Goal: Task Accomplishment & Management: Manage account settings

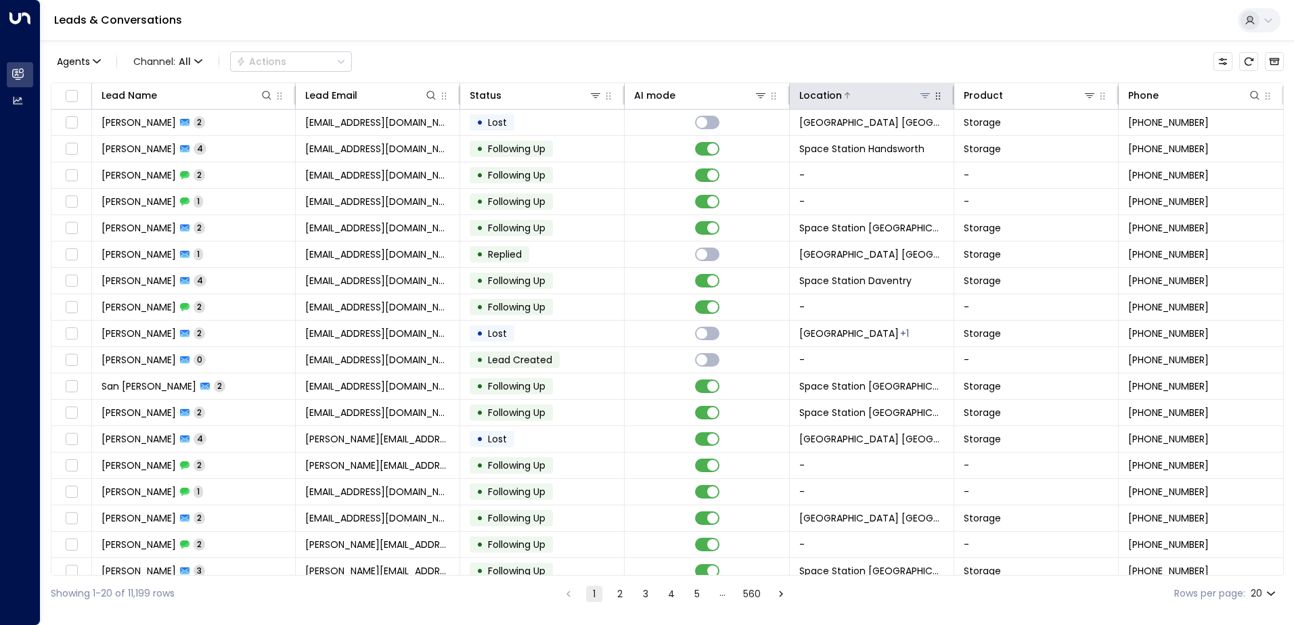
click at [920, 93] on icon at bounding box center [925, 95] width 11 height 11
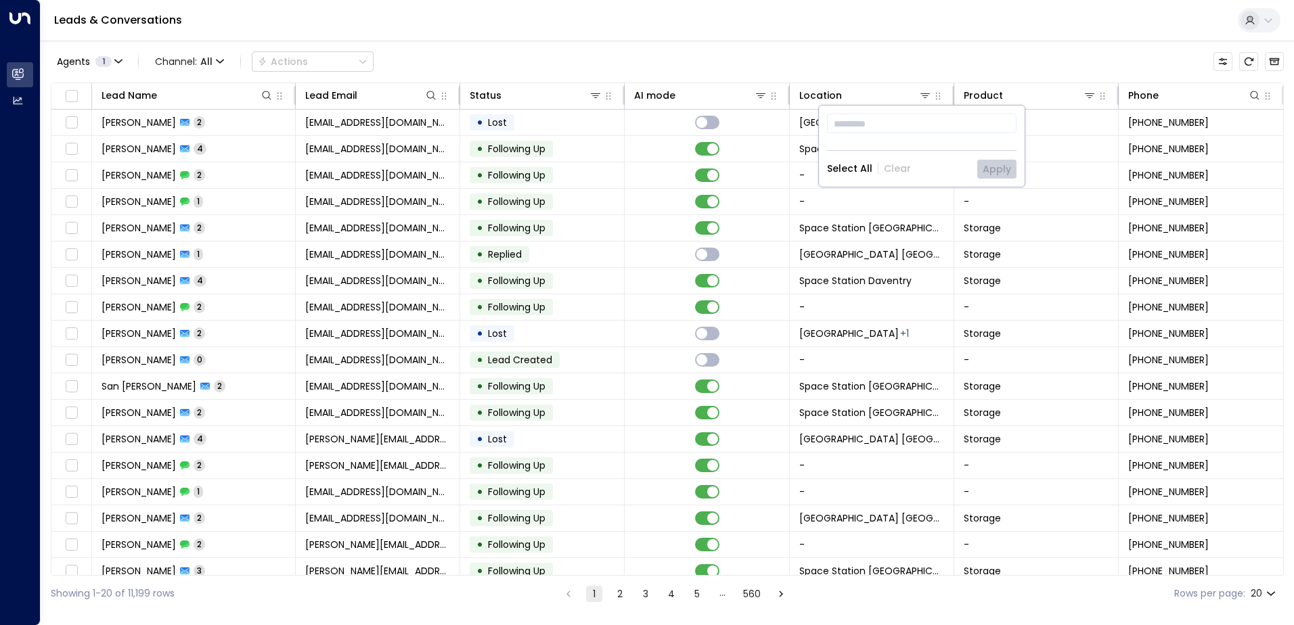
click at [922, 41] on div "Leads & Conversations" at bounding box center [667, 20] width 1253 height 41
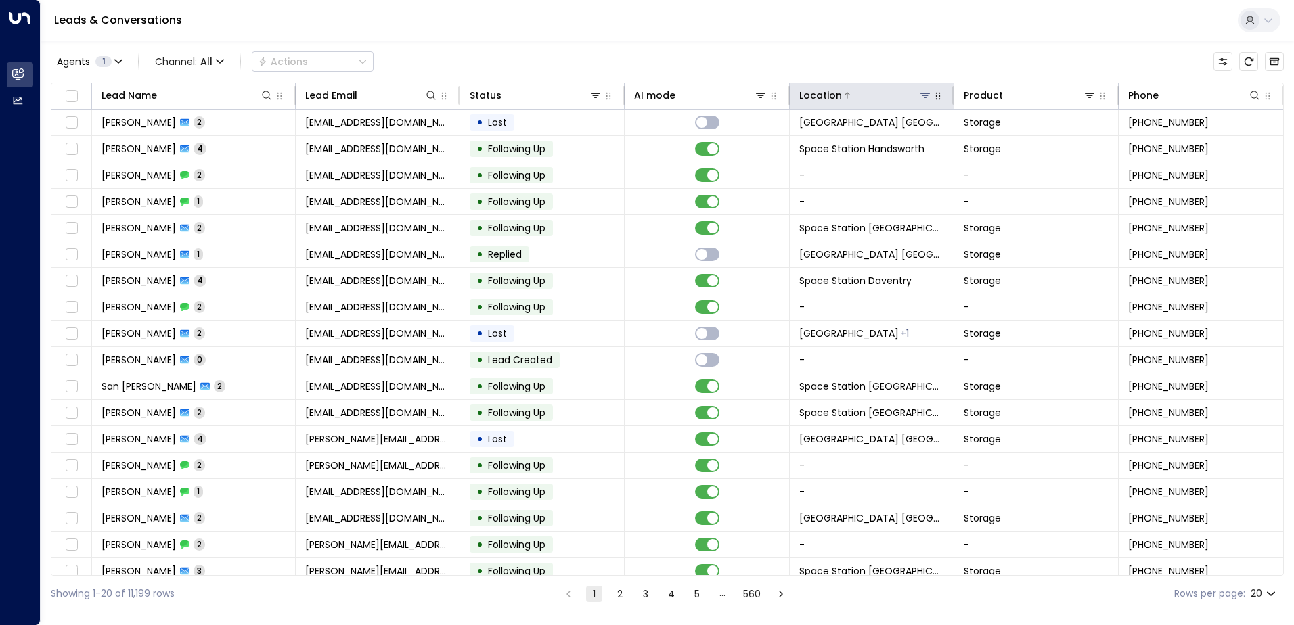
click at [922, 100] on icon at bounding box center [925, 95] width 11 height 11
click at [920, 93] on icon at bounding box center [925, 95] width 11 height 11
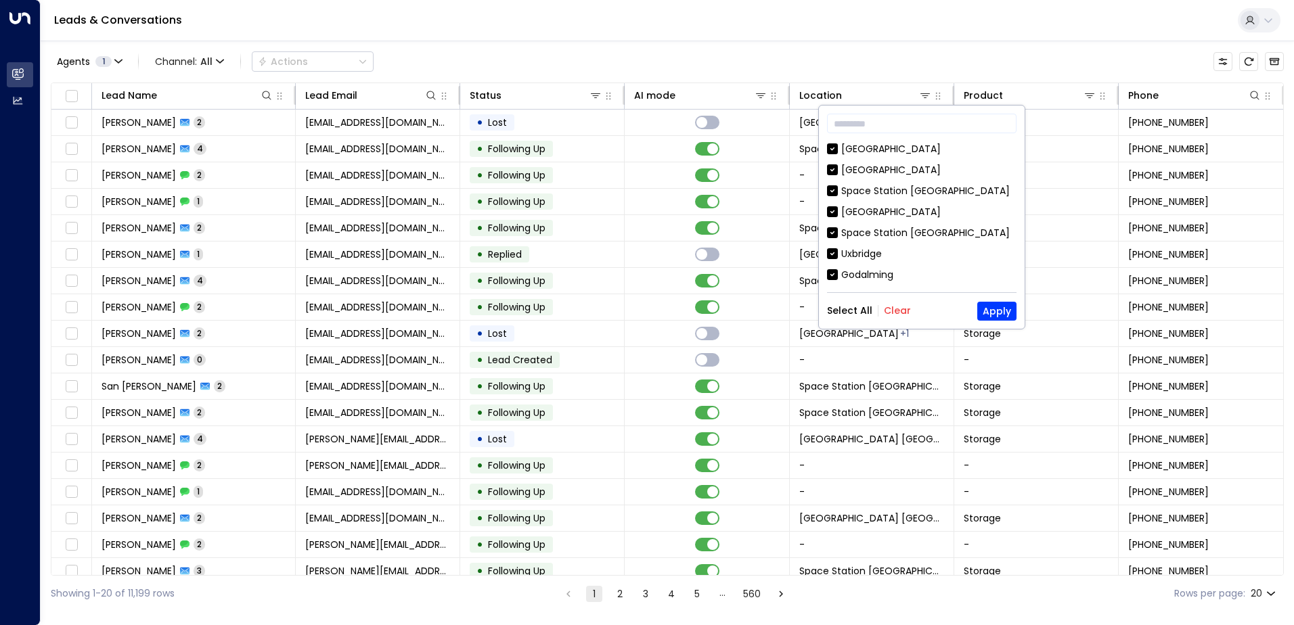
click at [897, 310] on button "Clear" at bounding box center [897, 310] width 27 height 11
click at [929, 181] on div "[GEOGRAPHIC_DATA] [GEOGRAPHIC_DATA] [GEOGRAPHIC_DATA] [GEOGRAPHIC_DATA] [GEOGRA…" at bounding box center [921, 213] width 189 height 142
click at [930, 187] on div "Space Station [GEOGRAPHIC_DATA]" at bounding box center [925, 191] width 168 height 14
click at [995, 311] on button "Apply" at bounding box center [996, 311] width 39 height 19
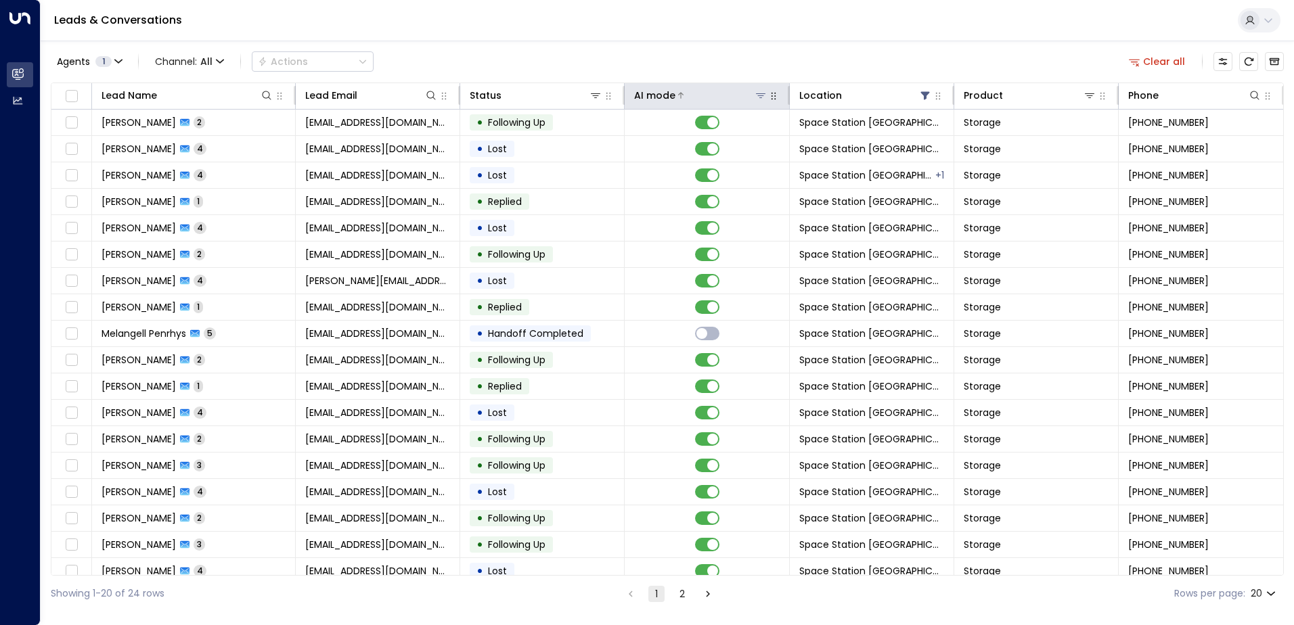
click at [759, 97] on icon at bounding box center [760, 95] width 11 height 11
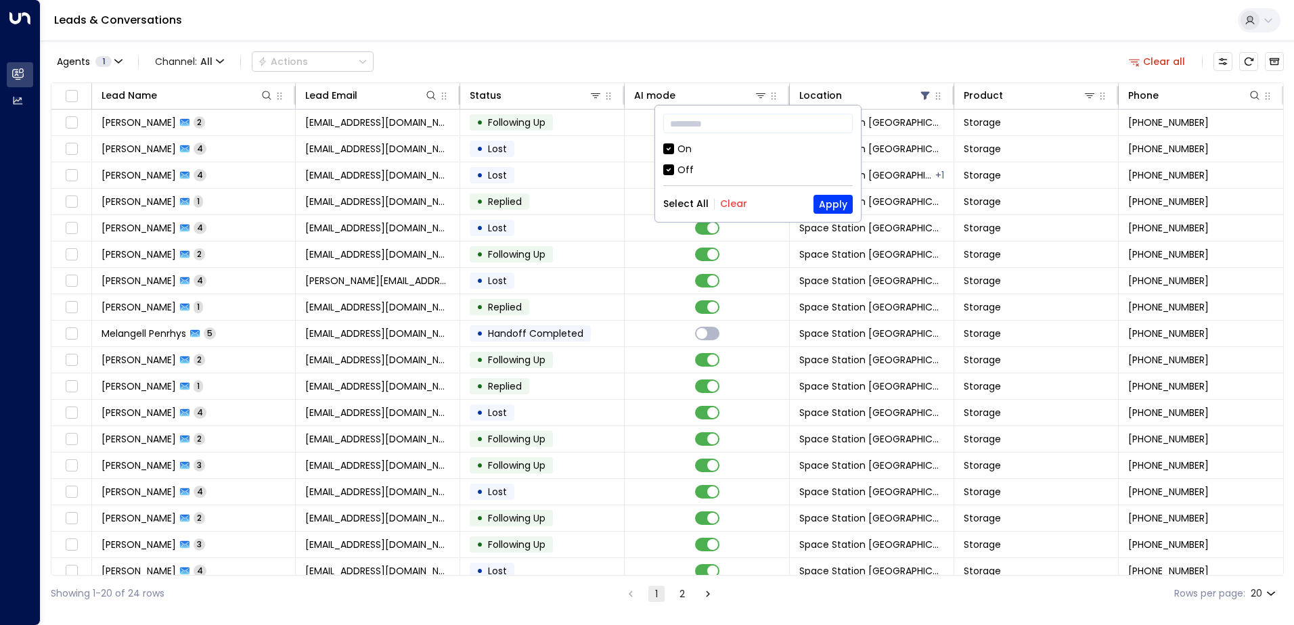
click at [708, 49] on div "Agents 1 Channel: All Actions Clear all" at bounding box center [667, 61] width 1233 height 28
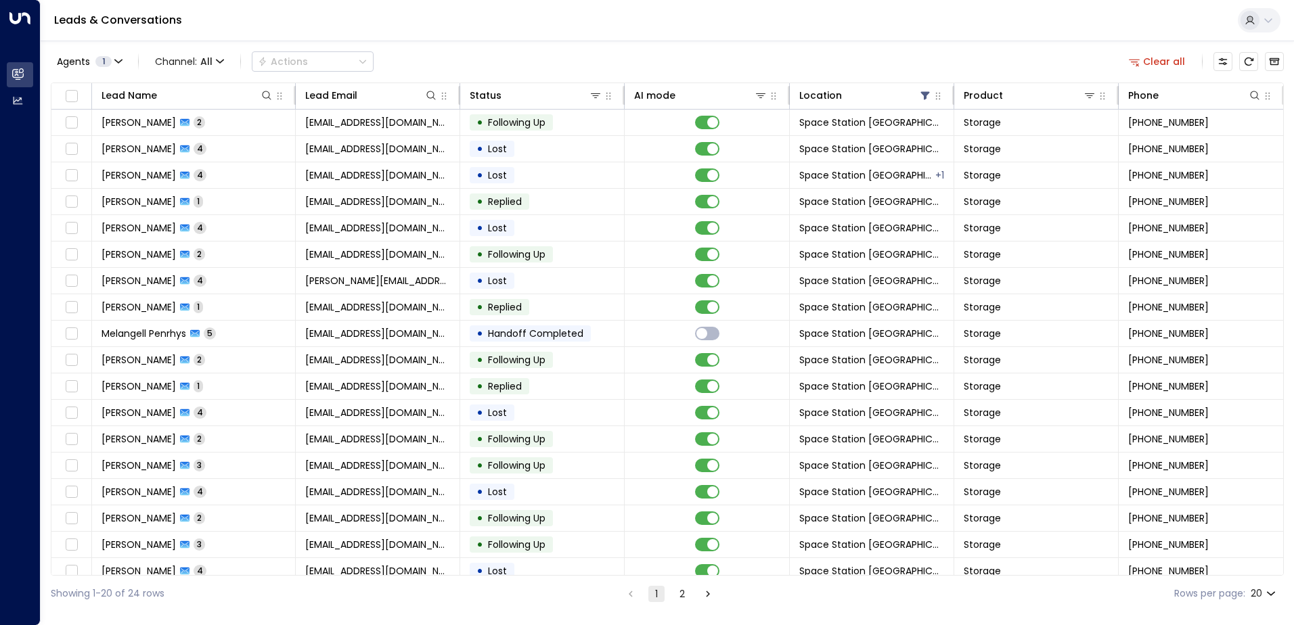
click at [690, 77] on div "Agents 1 Channel: All Actions Clear all Lead Name Lead Email Status AI mode Loc…" at bounding box center [667, 326] width 1233 height 571
click at [692, 83] on th "AI mode" at bounding box center [707, 96] width 164 height 26
click at [692, 90] on div at bounding box center [720, 96] width 91 height 14
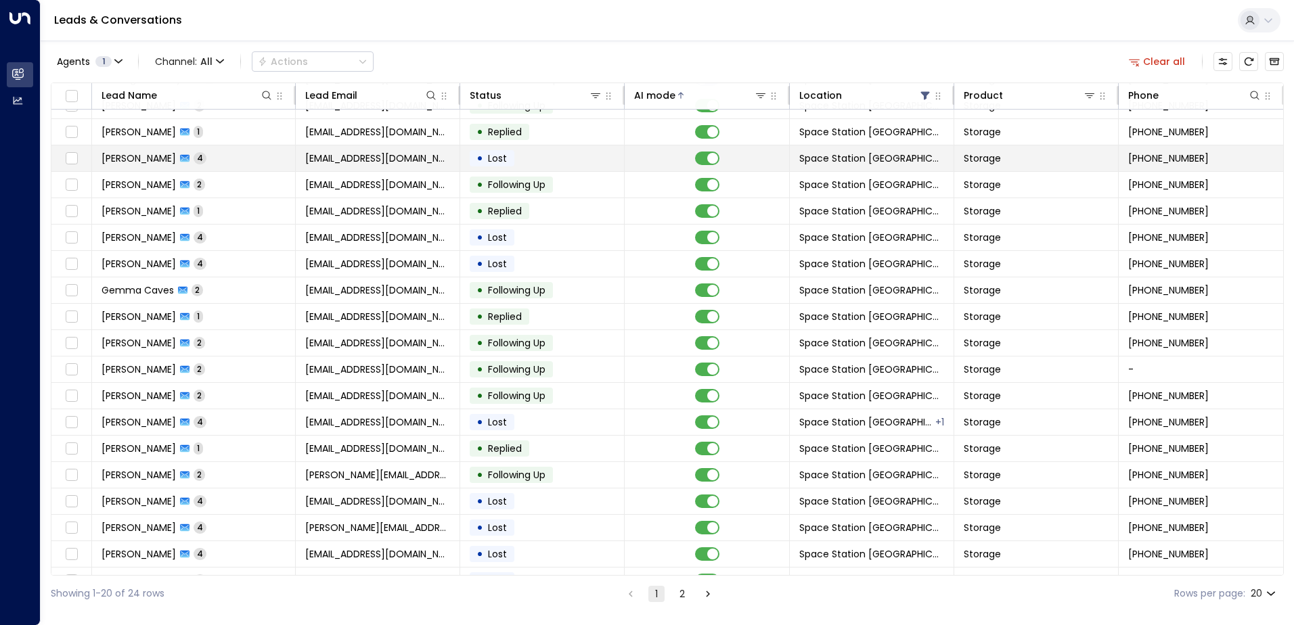
scroll to position [66, 0]
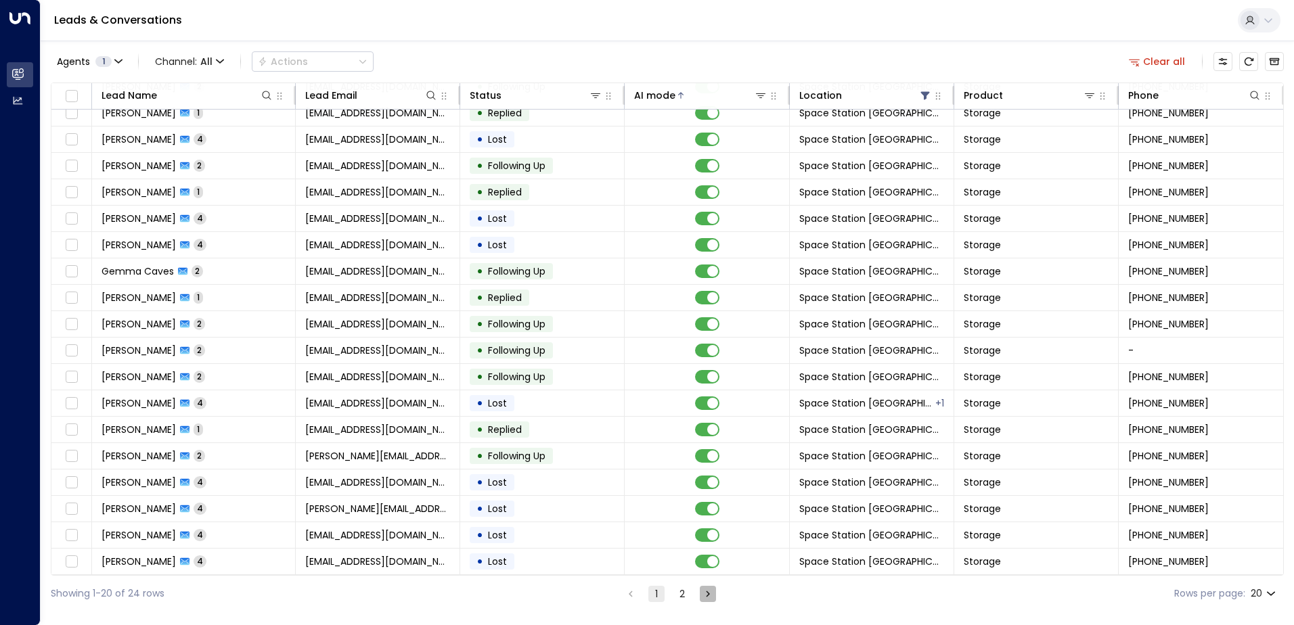
click at [711, 597] on icon "Go to next page" at bounding box center [708, 594] width 12 height 12
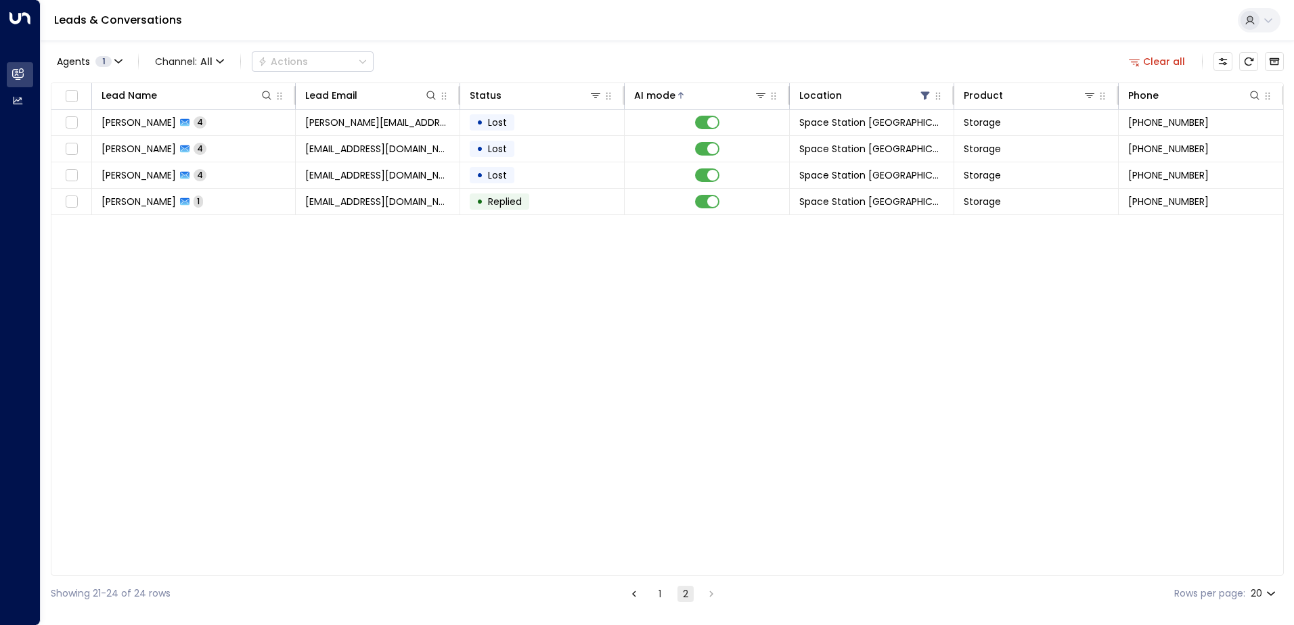
click at [652, 591] on button "1" at bounding box center [660, 594] width 16 height 16
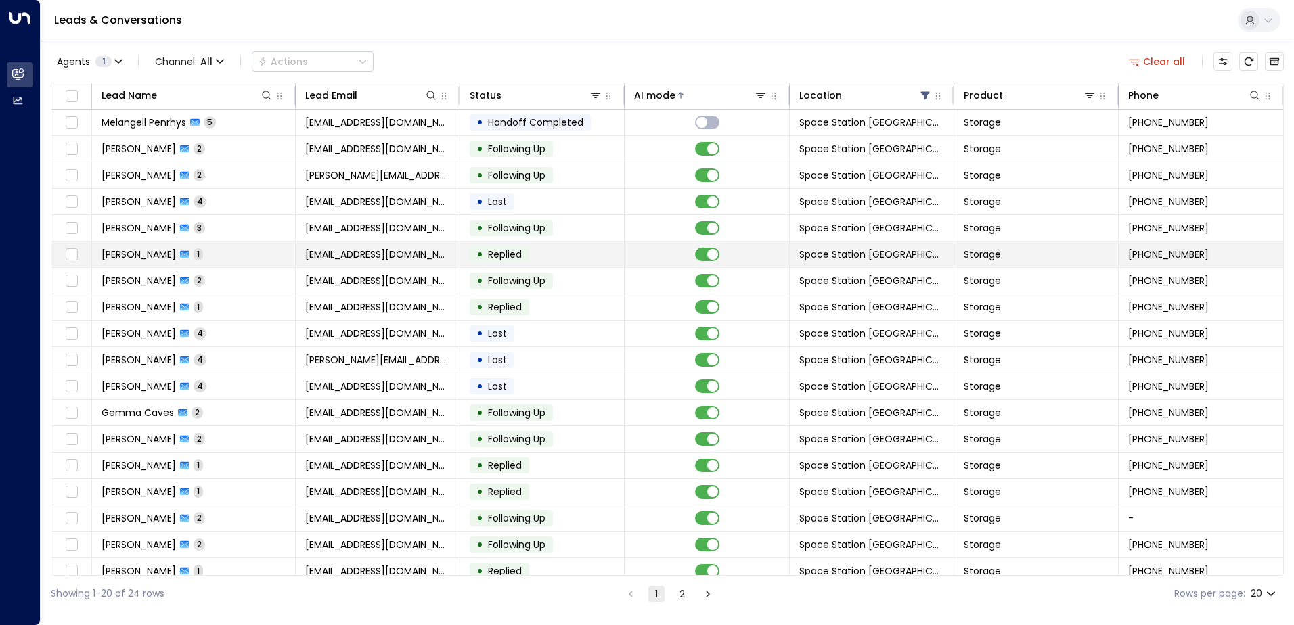
click at [539, 250] on td "• Replied" at bounding box center [542, 255] width 164 height 26
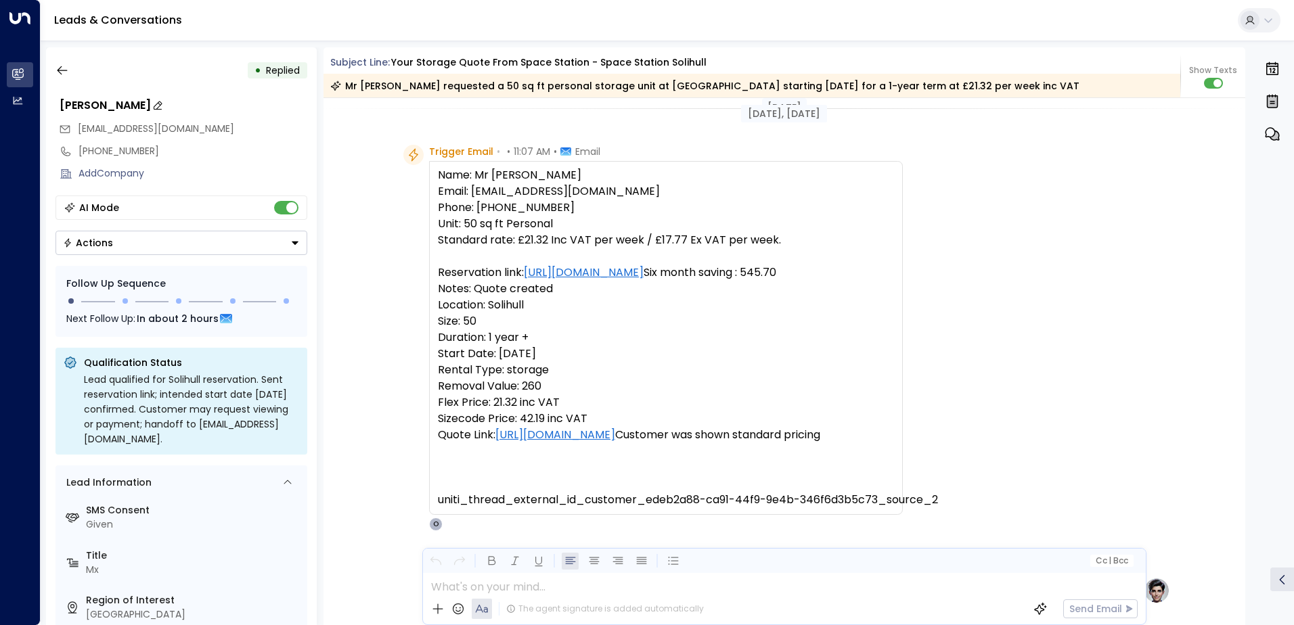
scroll to position [44, 0]
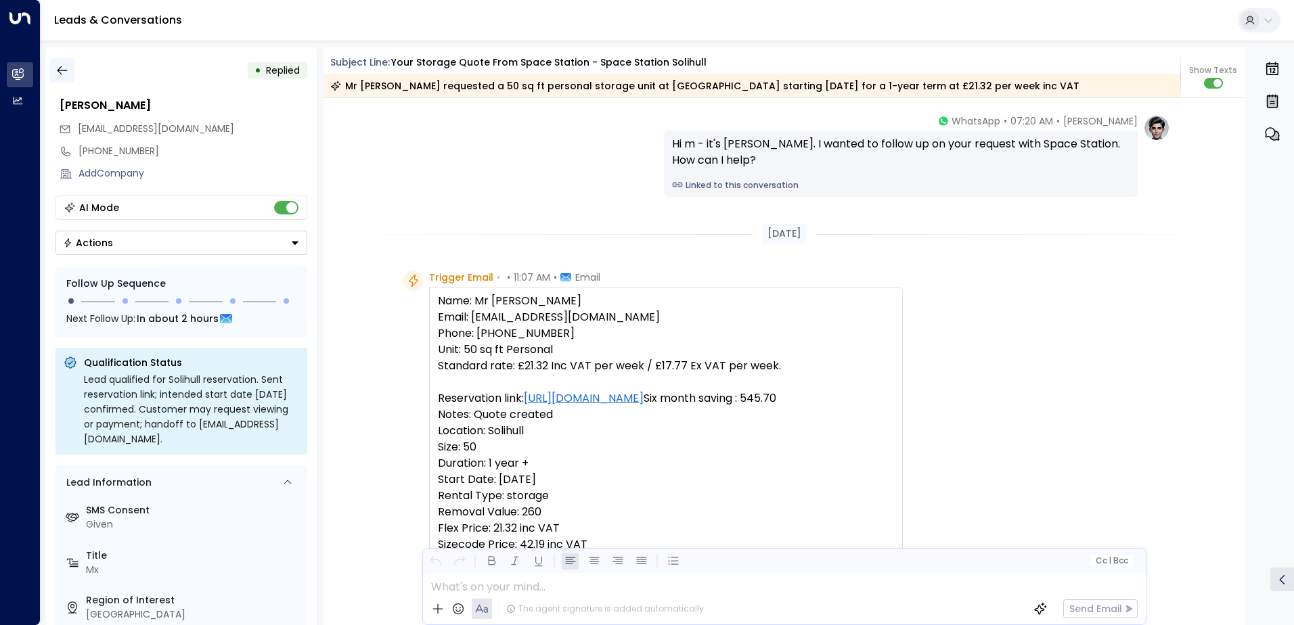
click at [62, 67] on icon "button" at bounding box center [62, 71] width 14 height 14
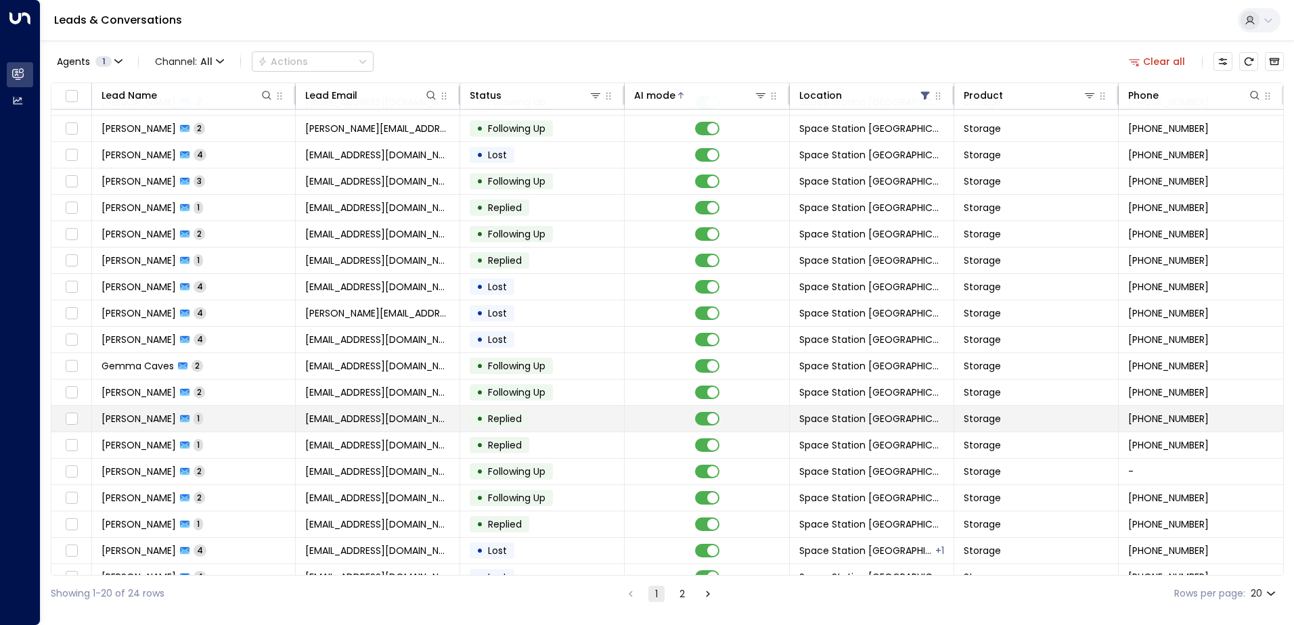
scroll to position [66, 0]
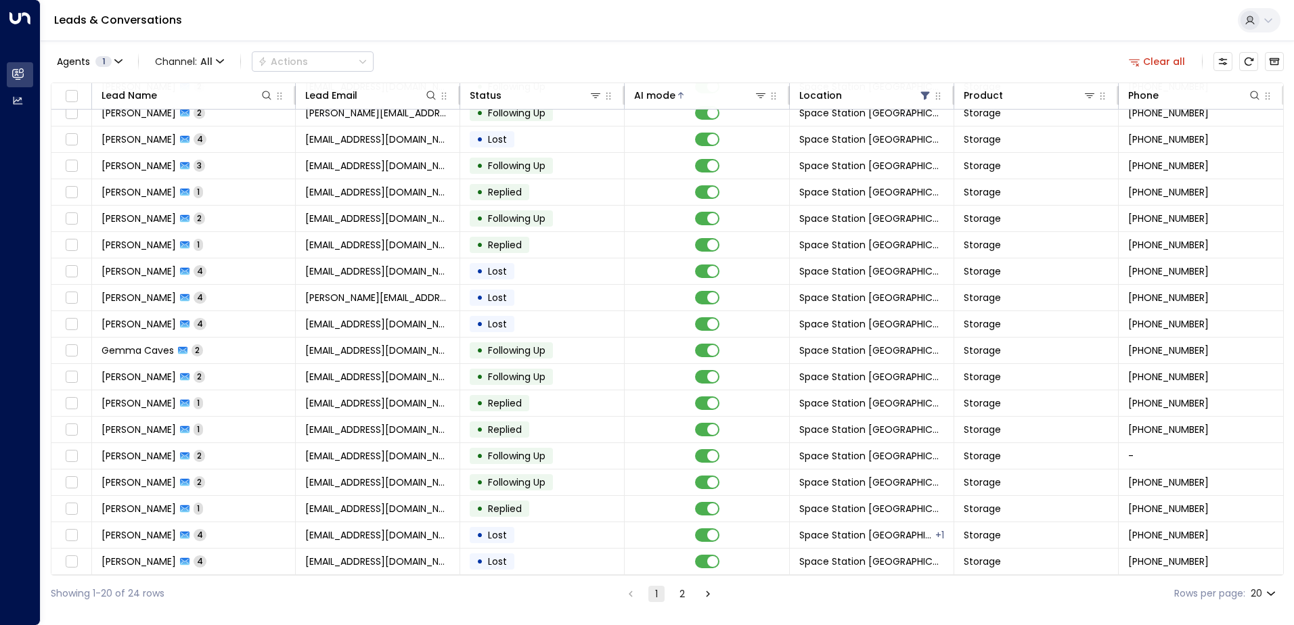
click at [678, 587] on button "2" at bounding box center [682, 594] width 16 height 16
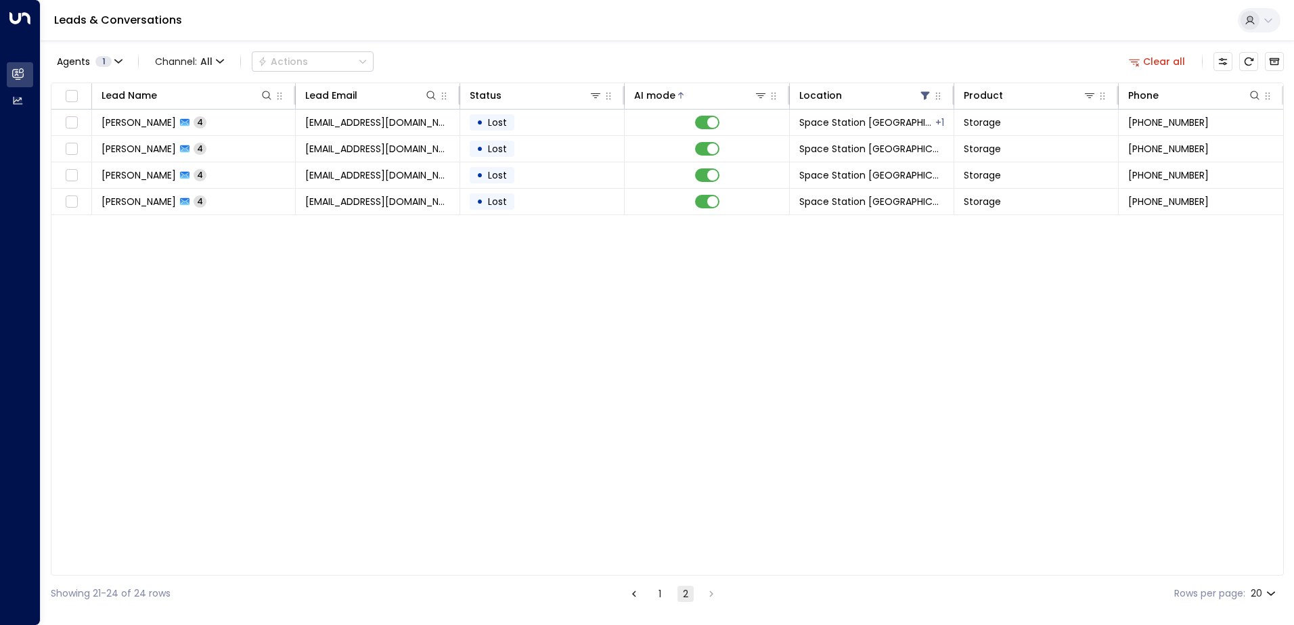
click at [669, 593] on ul "1 2" at bounding box center [672, 593] width 95 height 17
click at [660, 589] on button "1" at bounding box center [660, 594] width 16 height 16
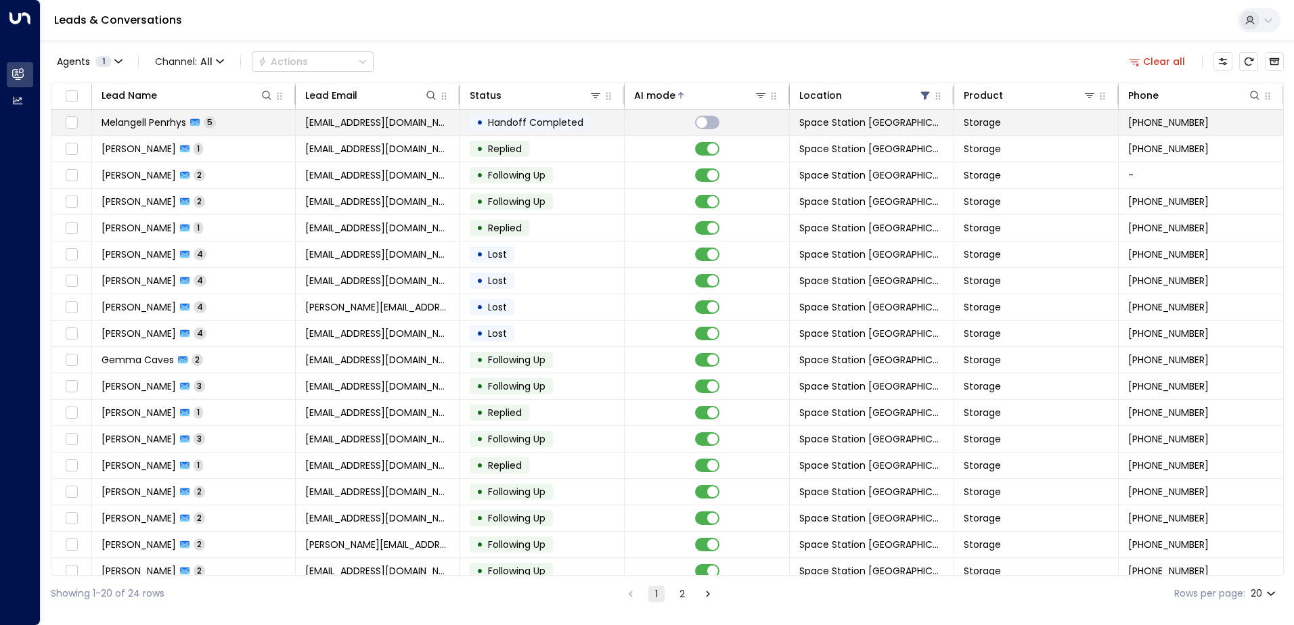
click at [549, 131] on td "• Handoff Completed" at bounding box center [542, 123] width 164 height 26
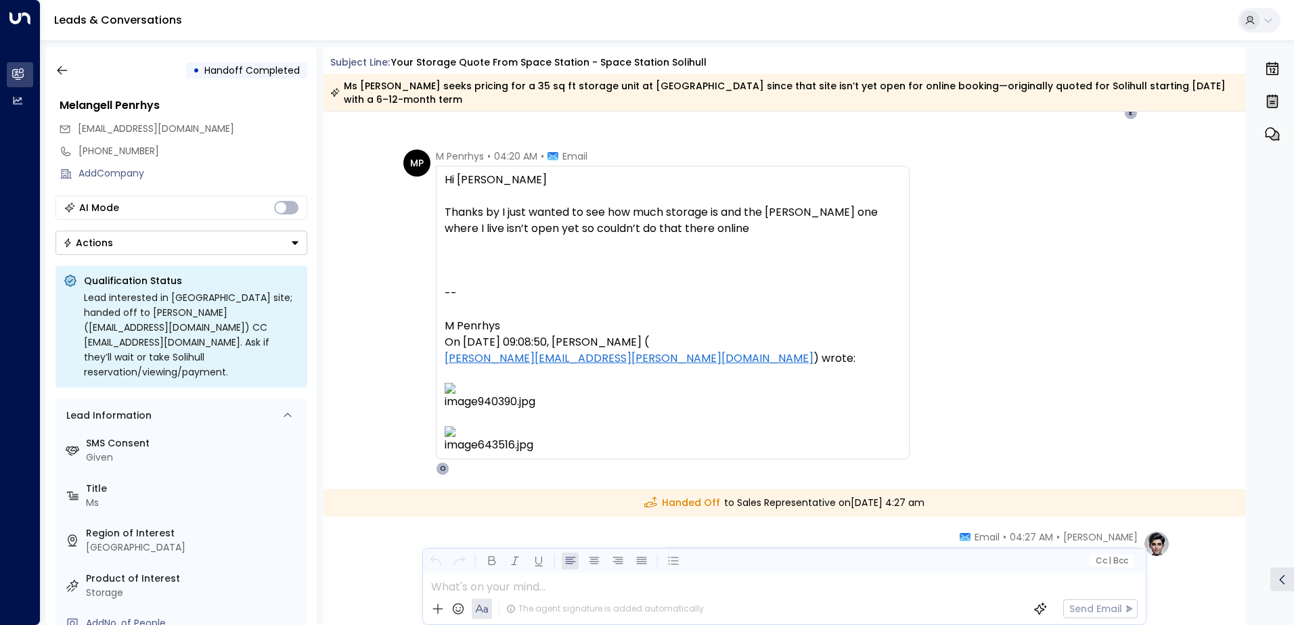
scroll to position [1083, 0]
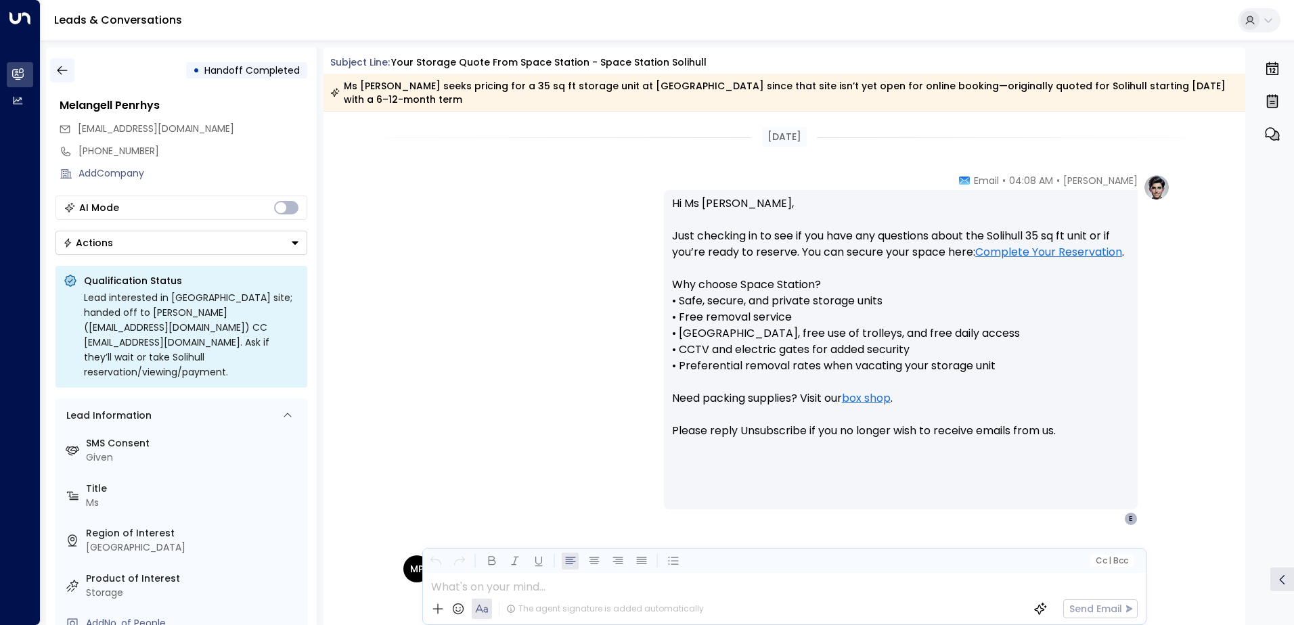
click at [69, 78] on button "button" at bounding box center [62, 70] width 24 height 24
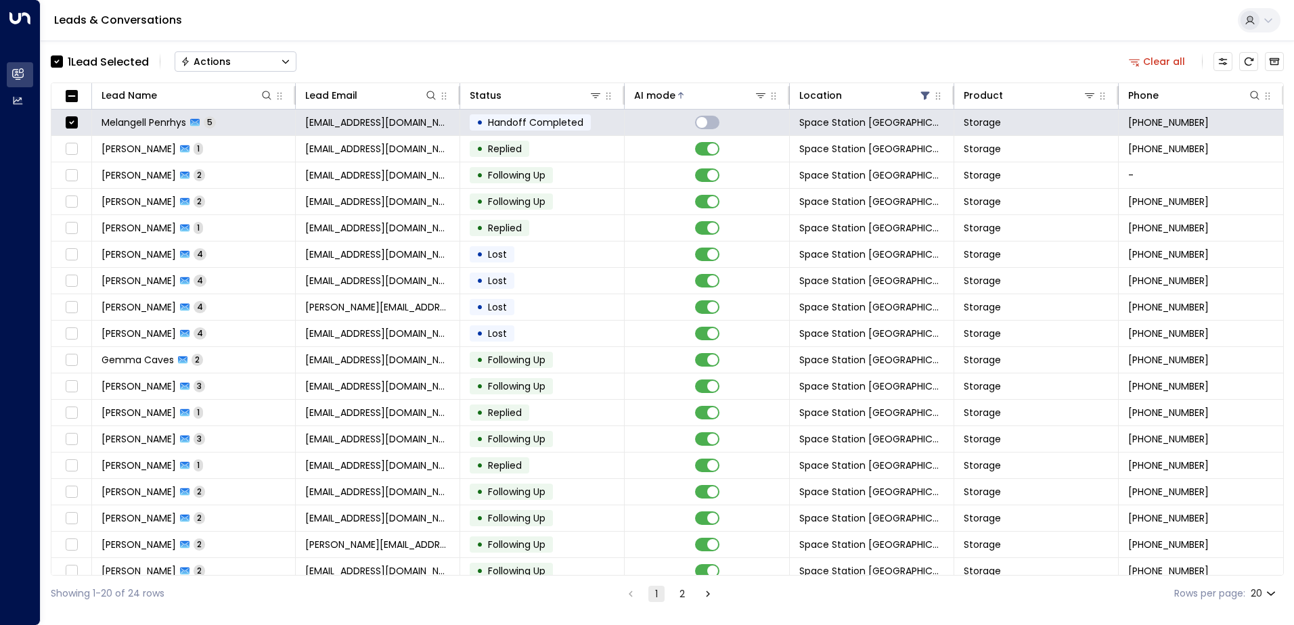
click at [288, 53] on button "Actions" at bounding box center [236, 61] width 122 height 20
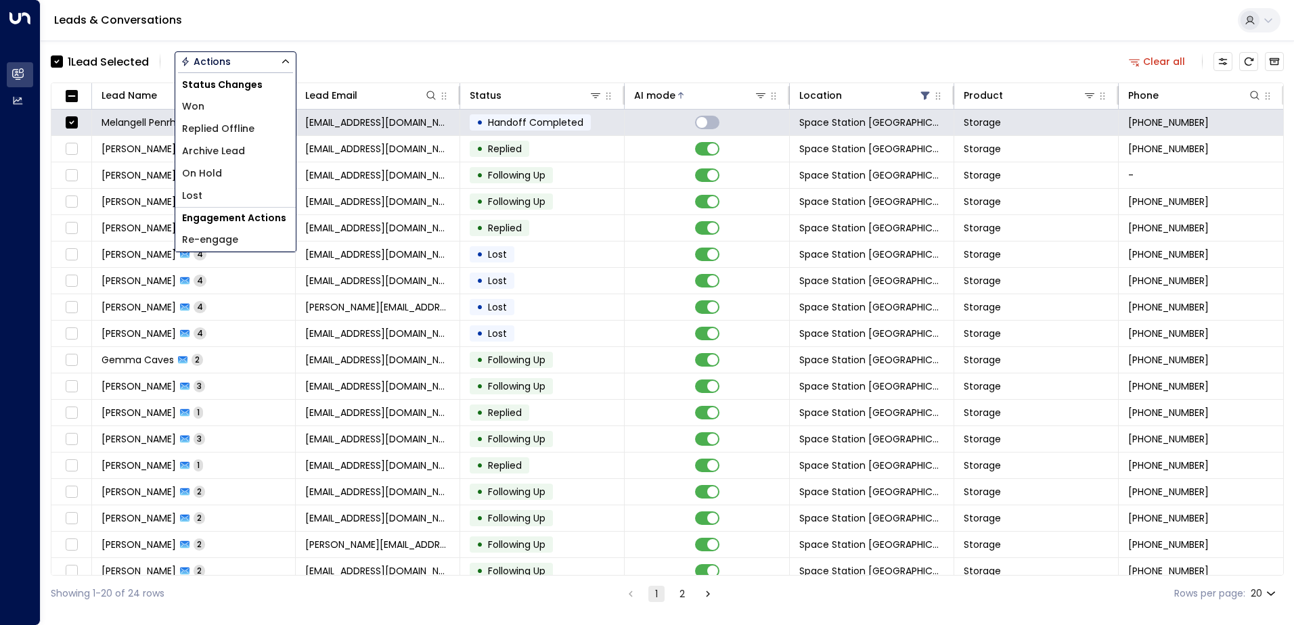
click at [257, 154] on li "Archive Lead" at bounding box center [235, 151] width 120 height 22
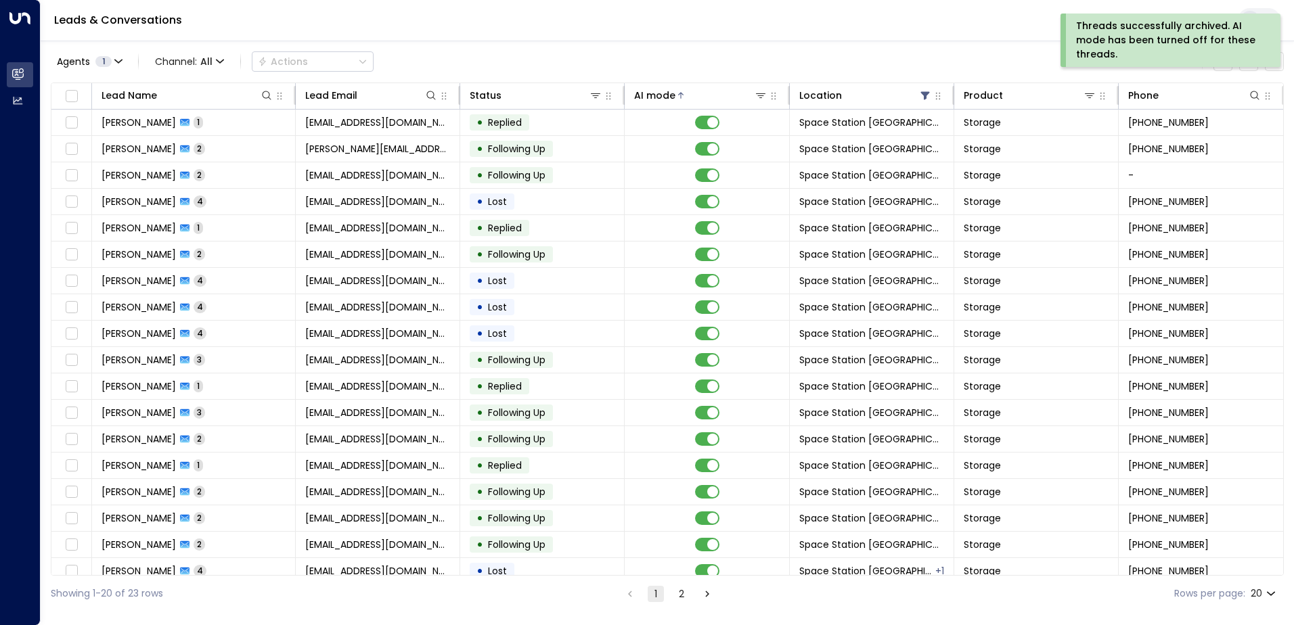
click at [1131, 40] on div "Threads successfully archived. AI mode has been turned off for these threads." at bounding box center [1169, 40] width 186 height 43
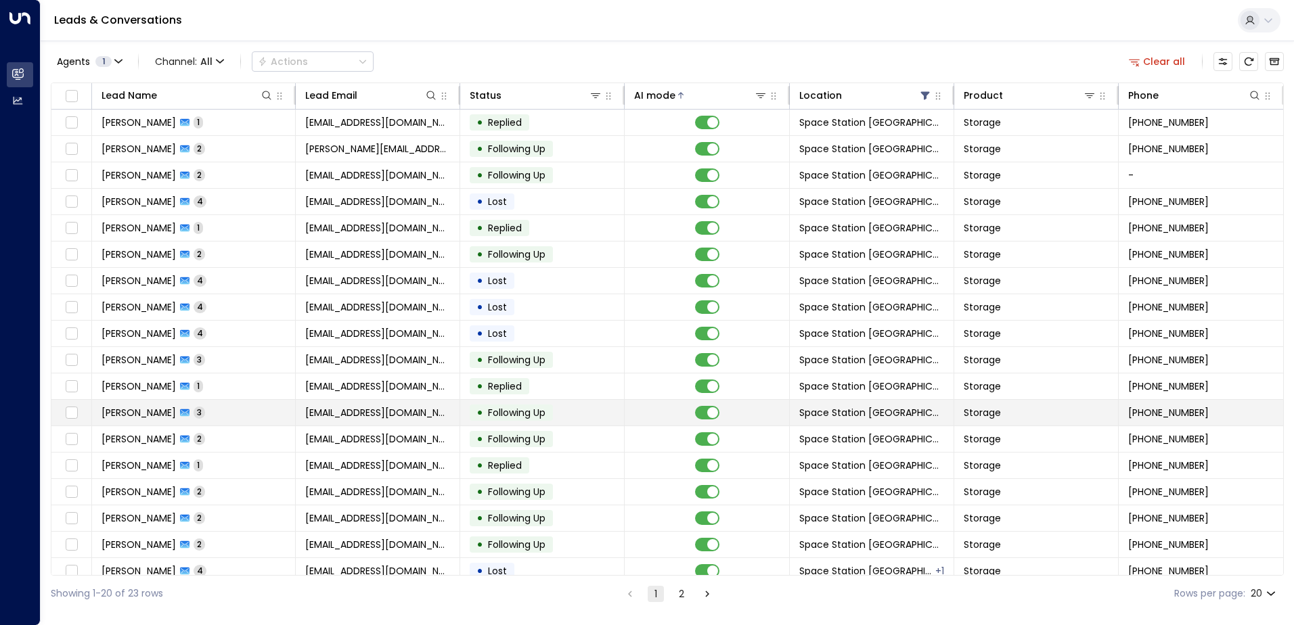
scroll to position [66, 0]
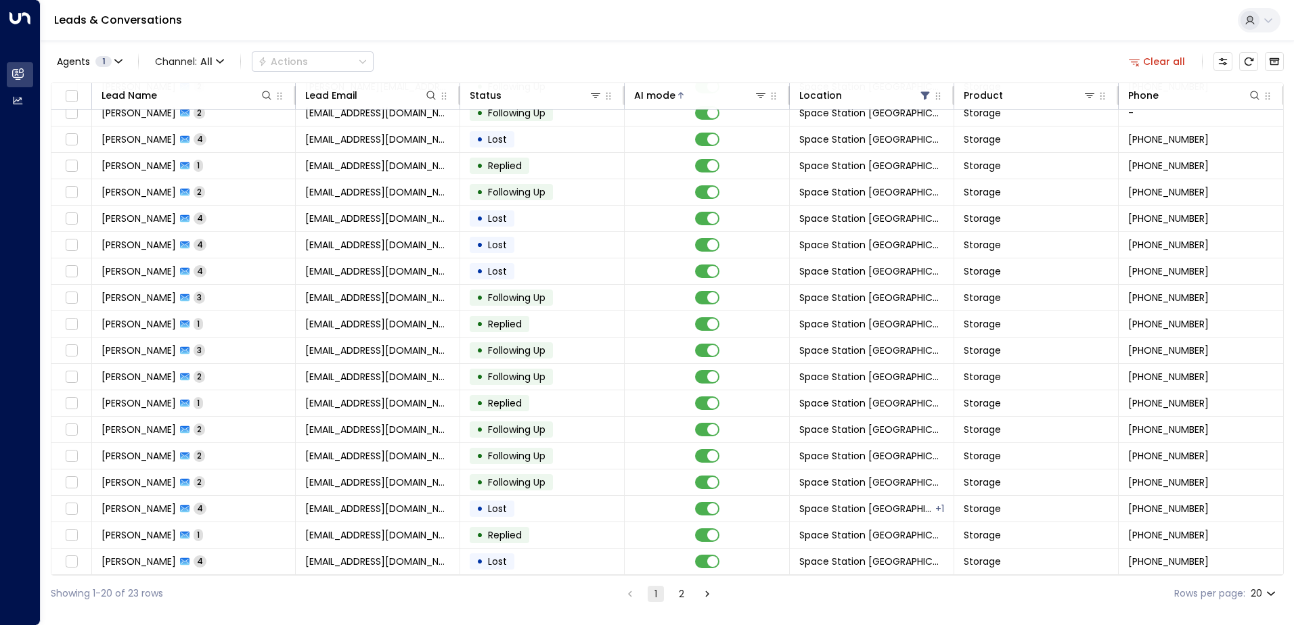
click at [712, 595] on icon "Go to next page" at bounding box center [707, 594] width 12 height 12
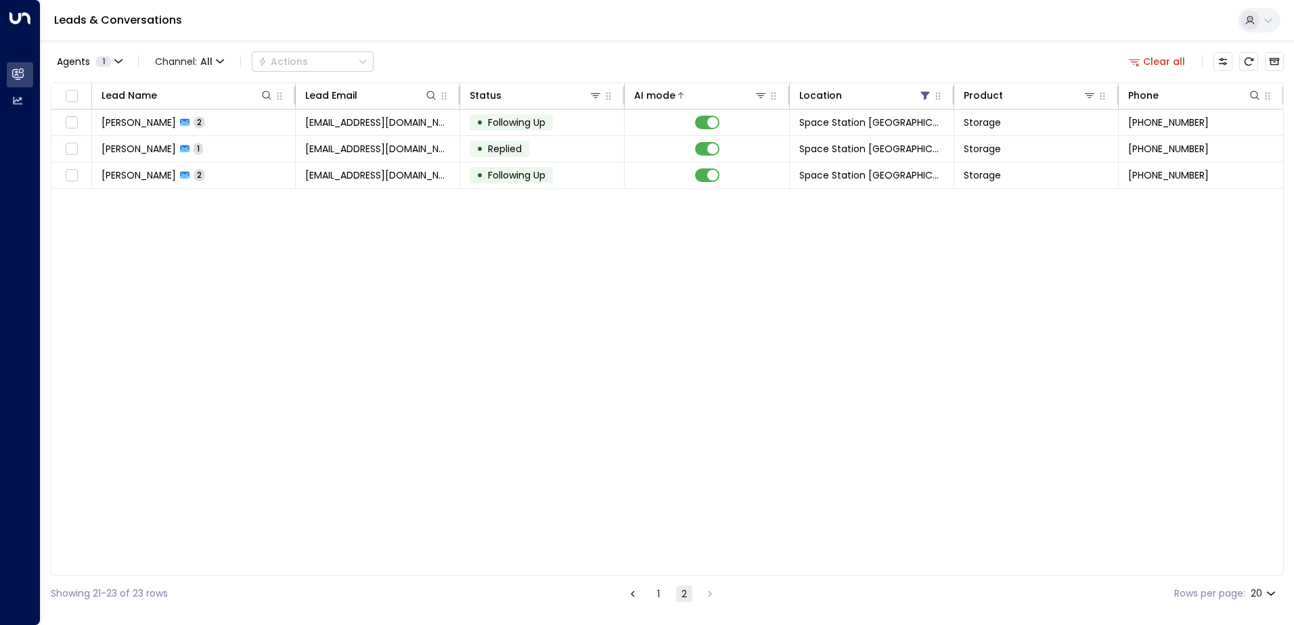
click at [665, 597] on button "1" at bounding box center [658, 594] width 16 height 16
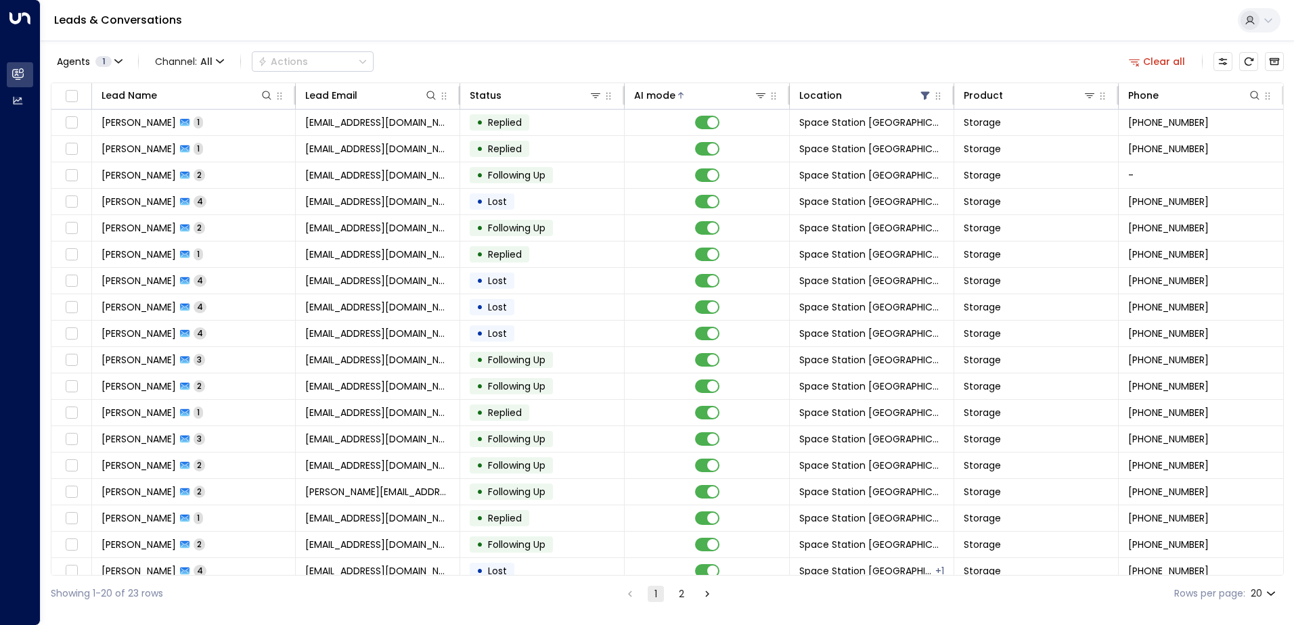
click at [752, 30] on div "Leads & Conversations" at bounding box center [667, 20] width 1253 height 41
click at [899, 32] on div "Leads & Conversations" at bounding box center [667, 20] width 1253 height 41
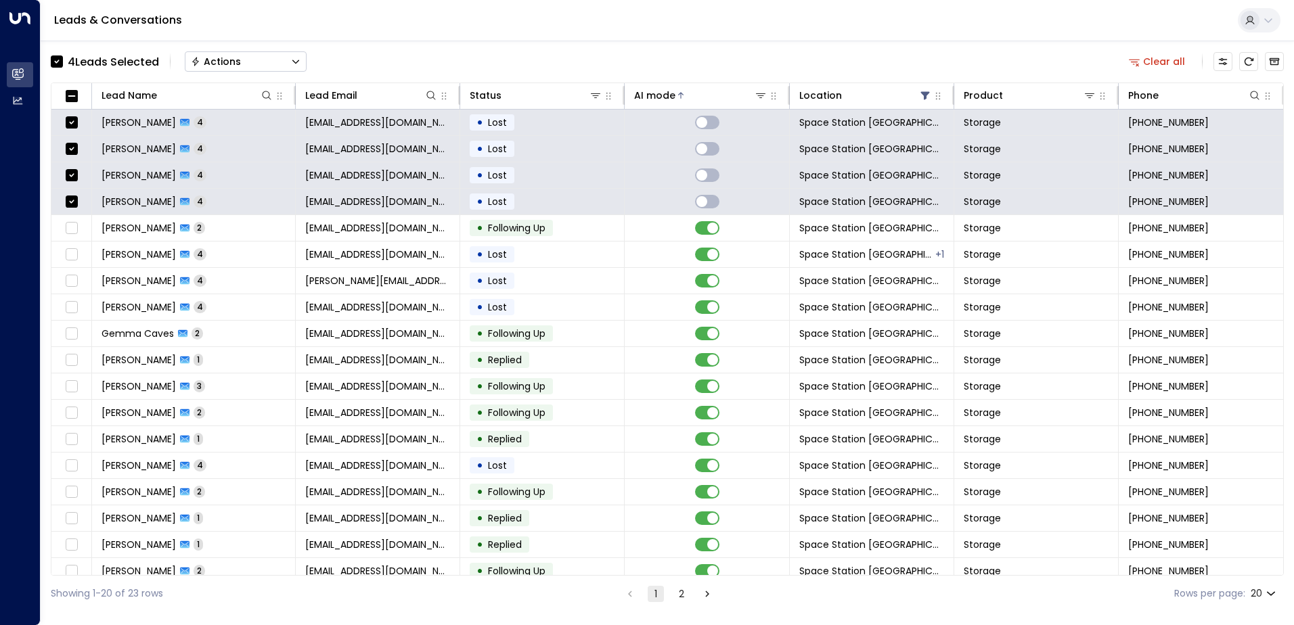
click at [255, 58] on button "Actions" at bounding box center [246, 61] width 122 height 20
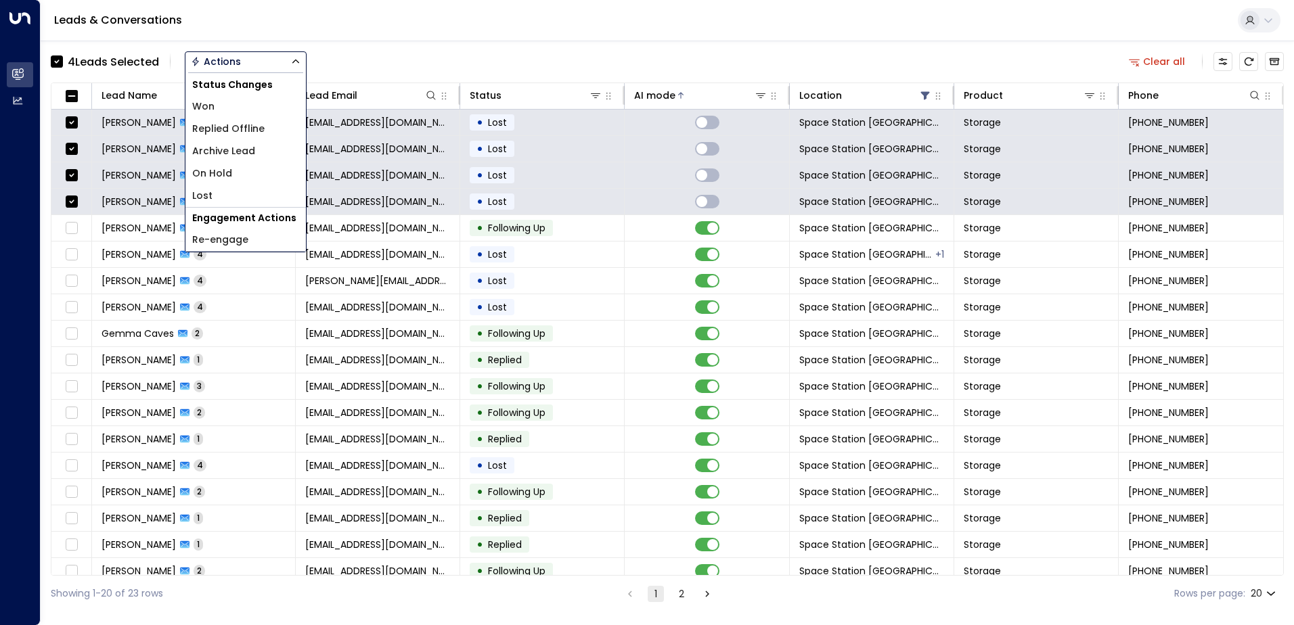
click at [231, 155] on span "Archive Lead" at bounding box center [223, 151] width 63 height 14
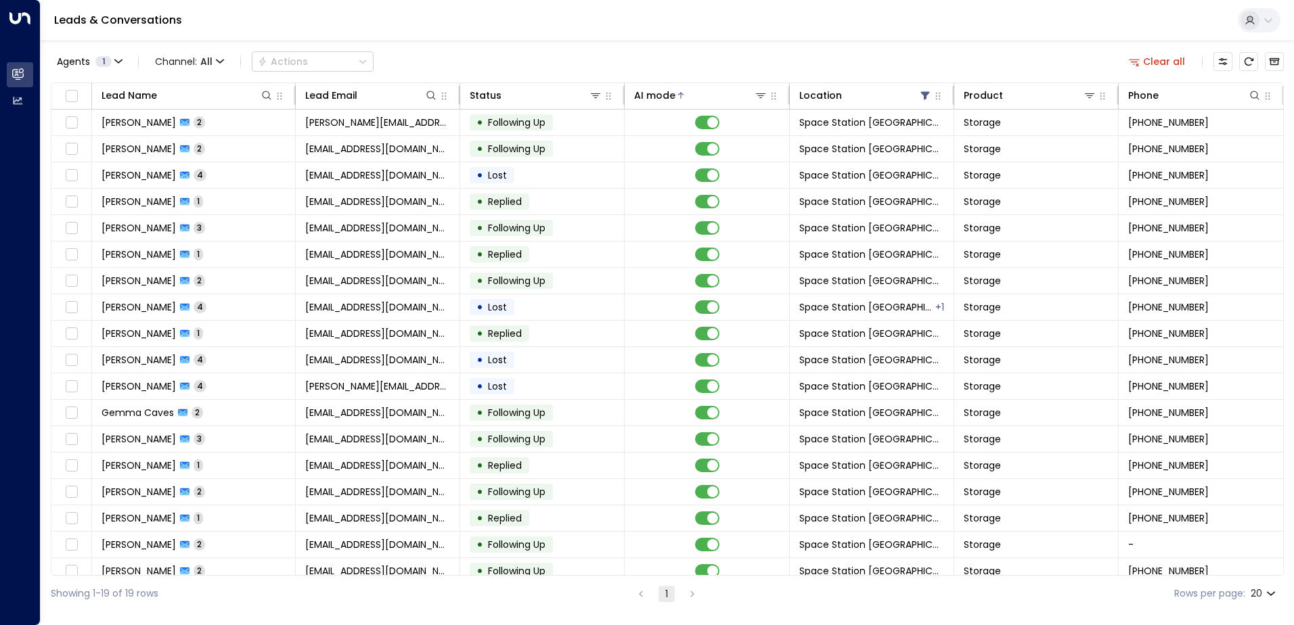
click at [1055, 40] on div "Leads & Conversations" at bounding box center [667, 20] width 1253 height 41
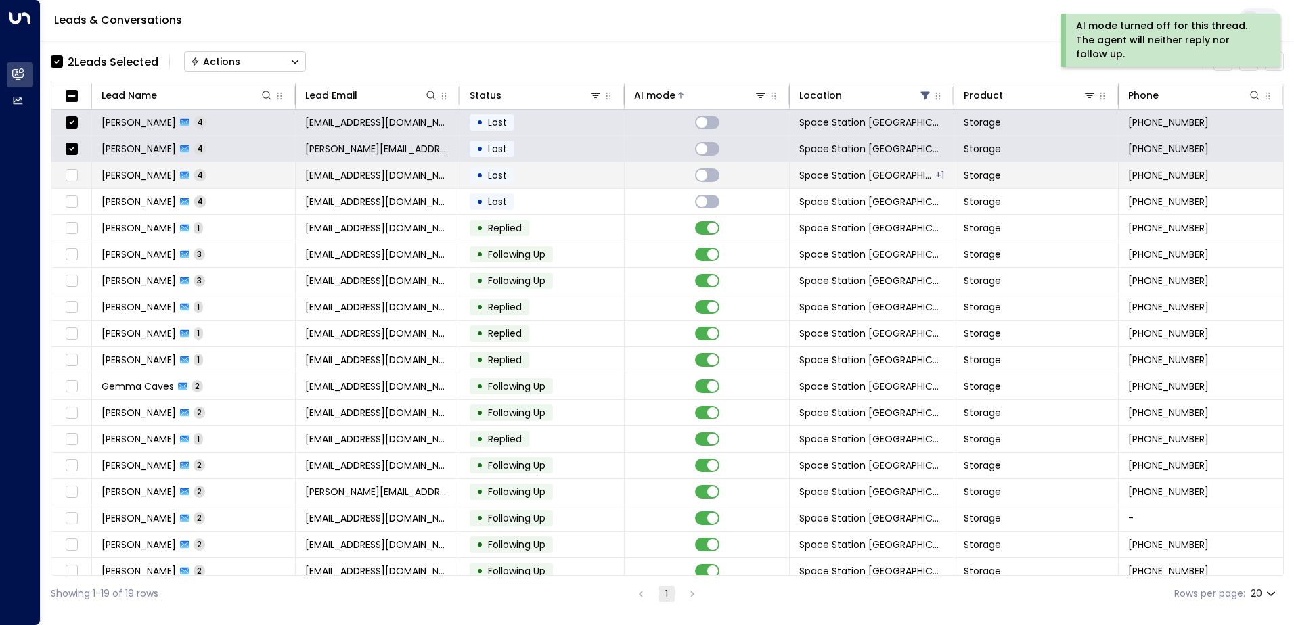
click at [68, 165] on td at bounding box center [71, 175] width 41 height 26
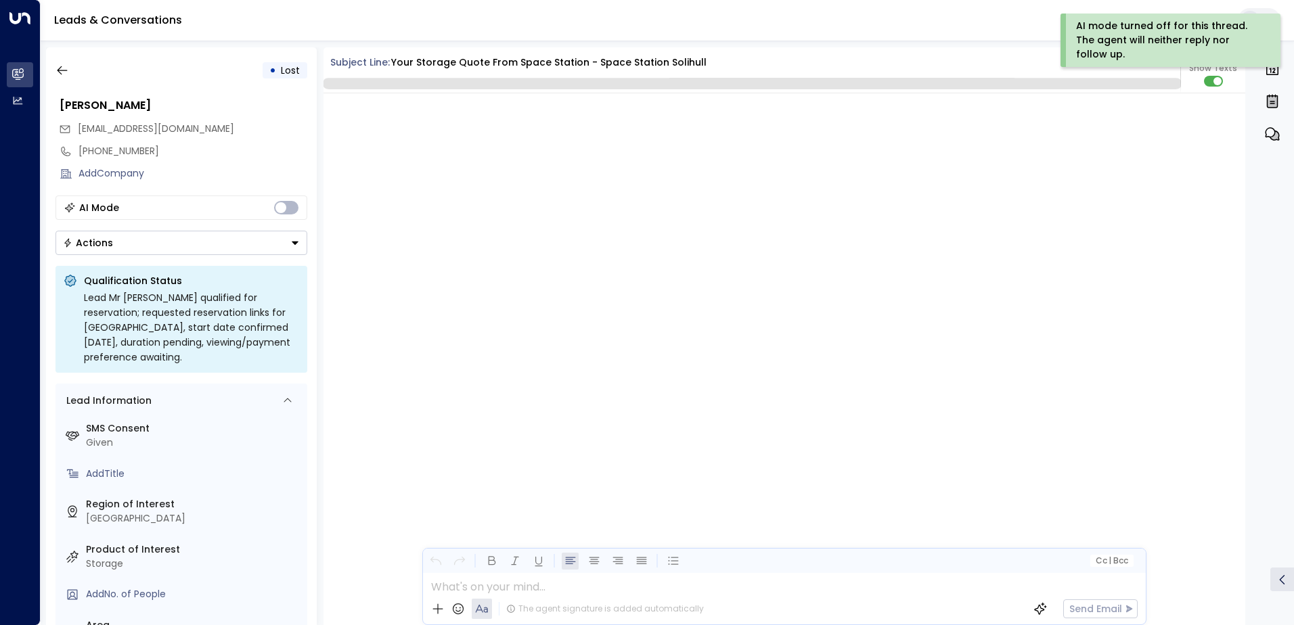
scroll to position [2603, 0]
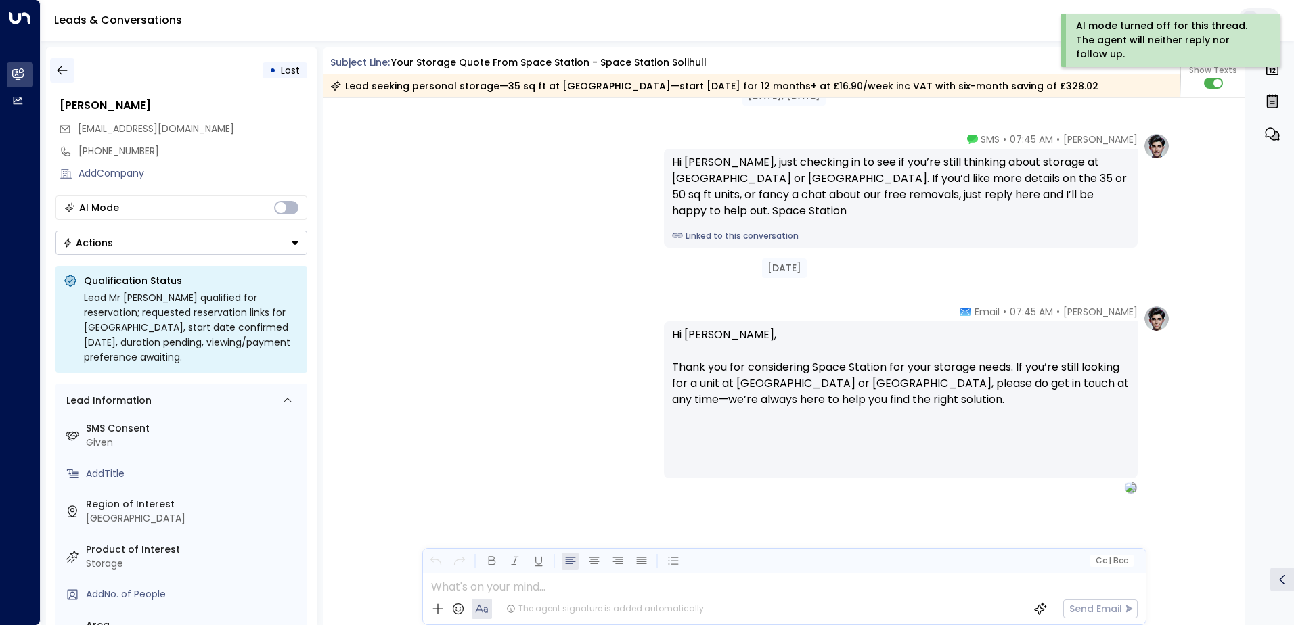
click at [64, 68] on icon "button" at bounding box center [62, 71] width 14 height 14
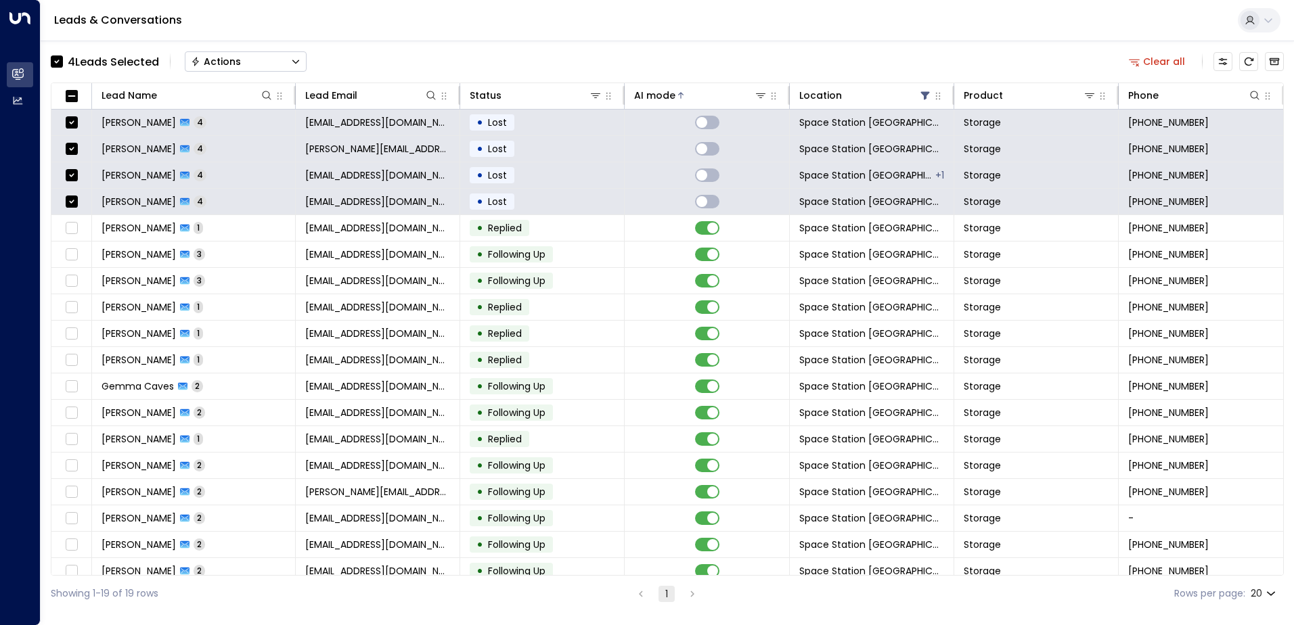
click at [254, 62] on button "Actions" at bounding box center [246, 61] width 122 height 20
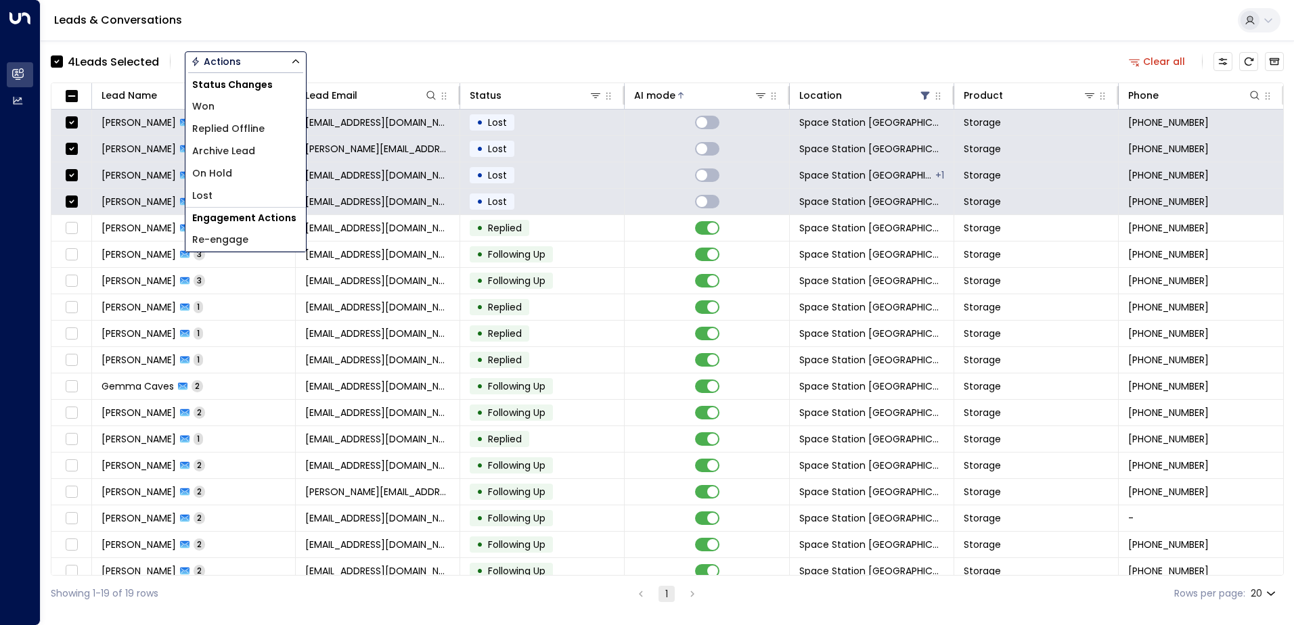
click at [246, 148] on span "Archive Lead" at bounding box center [223, 151] width 63 height 14
